Goal: Task Accomplishment & Management: Manage account settings

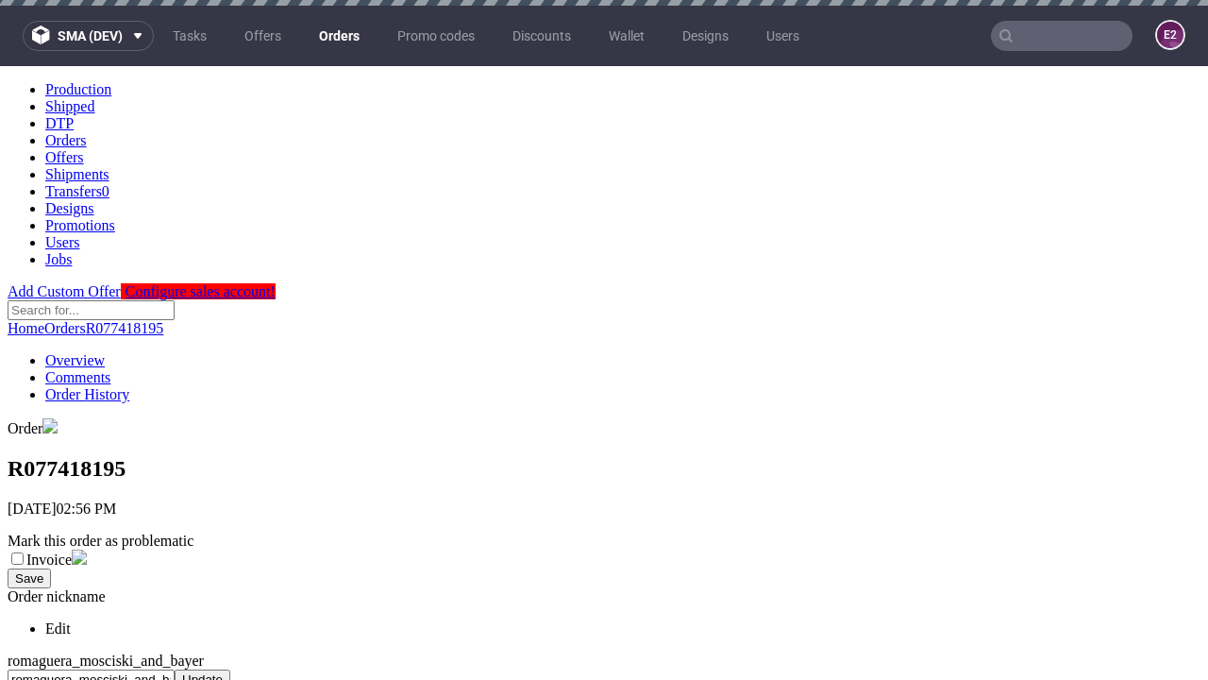
scroll to position [771, 0]
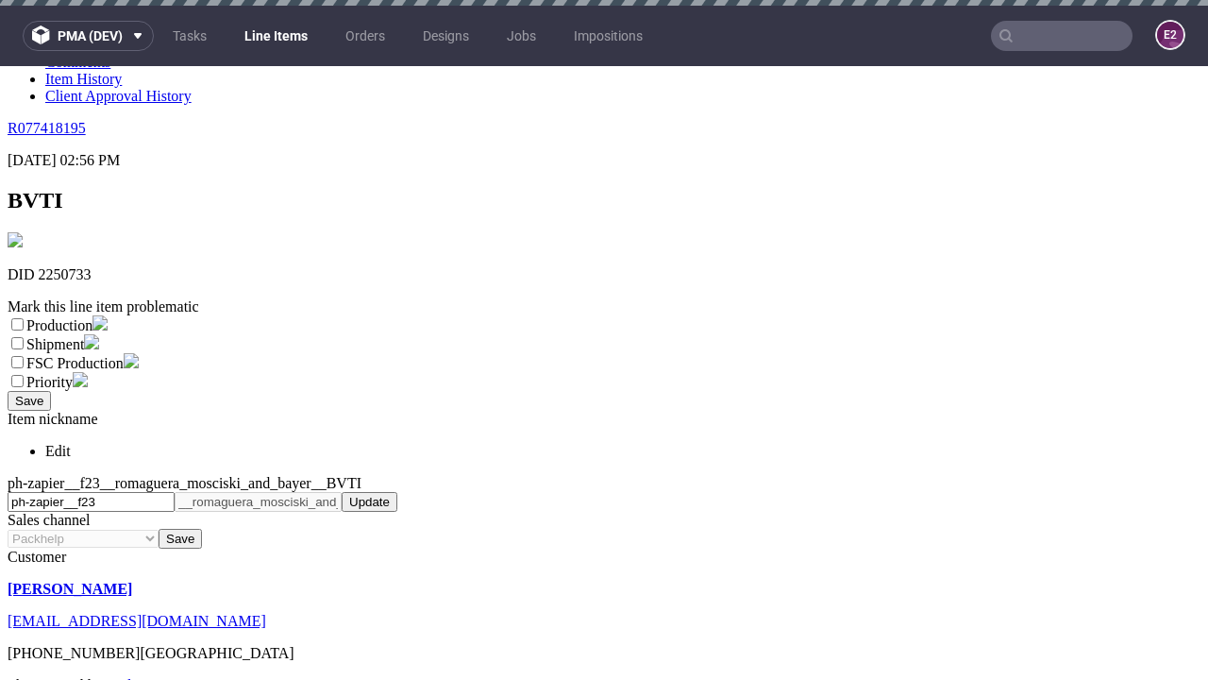
scroll to position [6, 0]
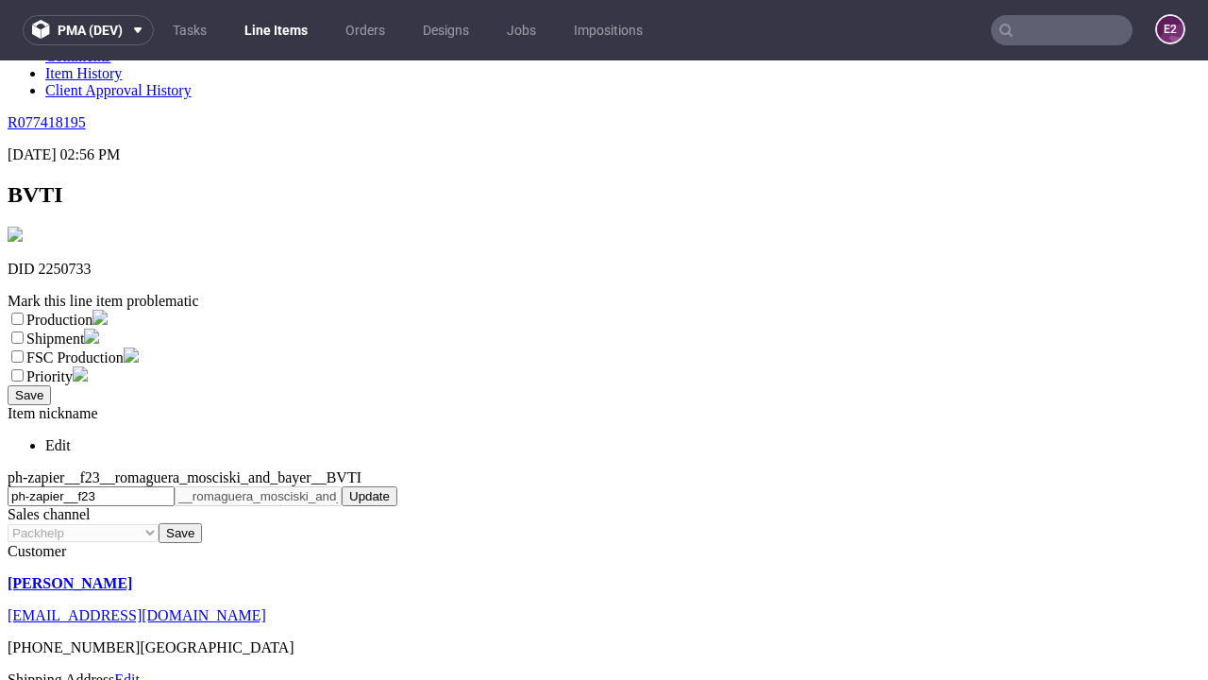
select select "dtp_ca_needed"
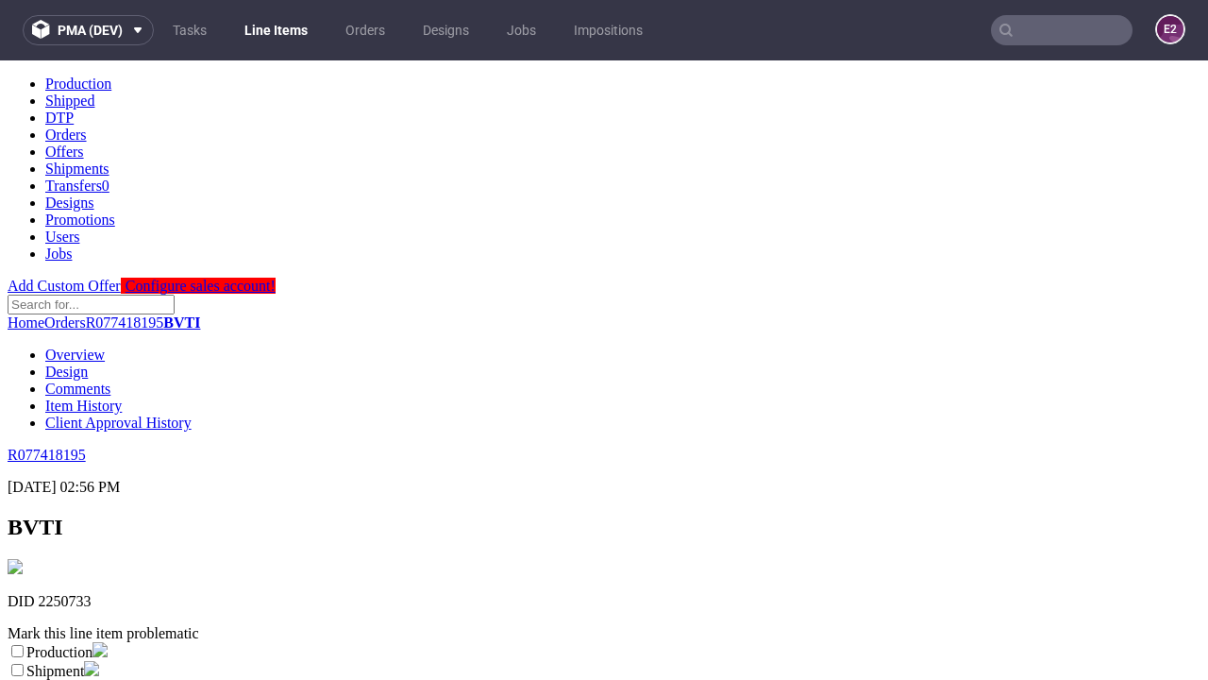
scroll to position [0, 0]
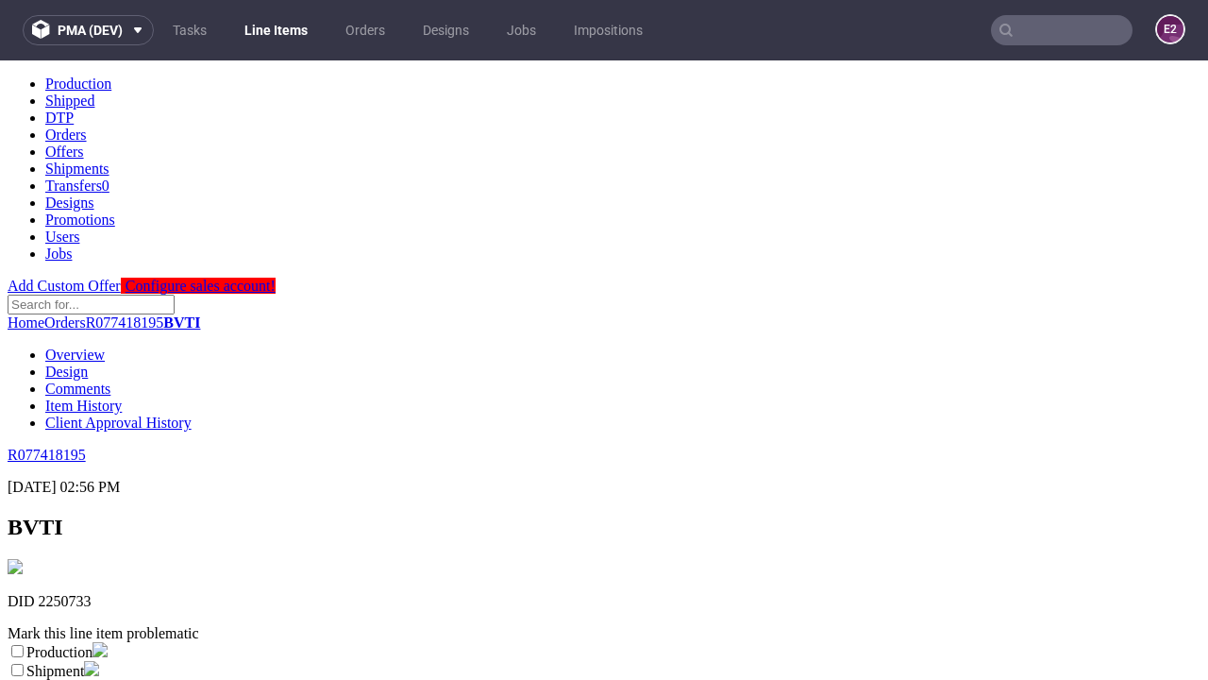
checkbox input "true"
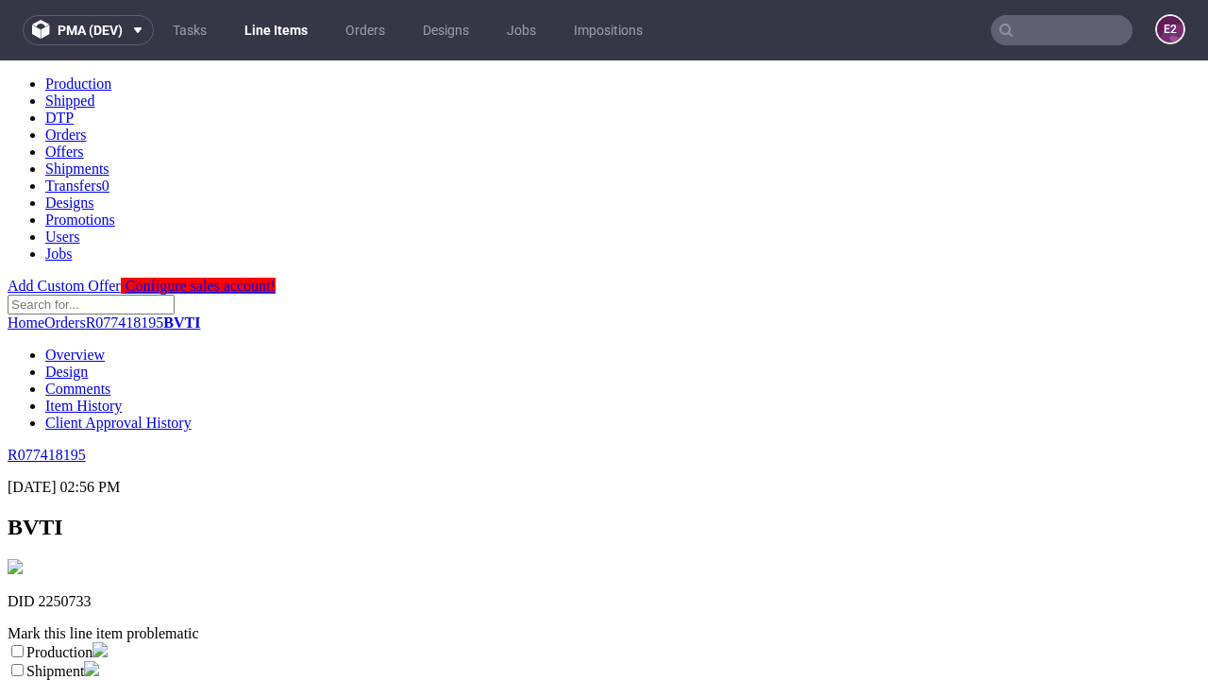
scroll to position [17, 0]
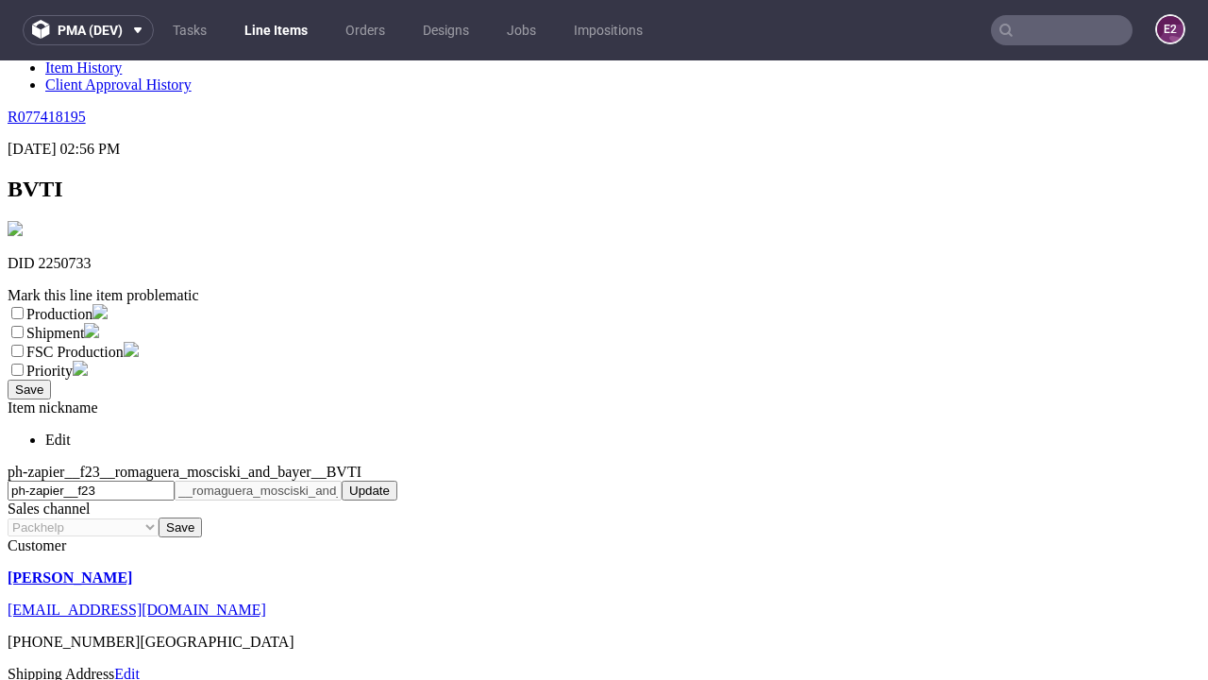
type textarea "test"
